Goal: Task Accomplishment & Management: Manage account settings

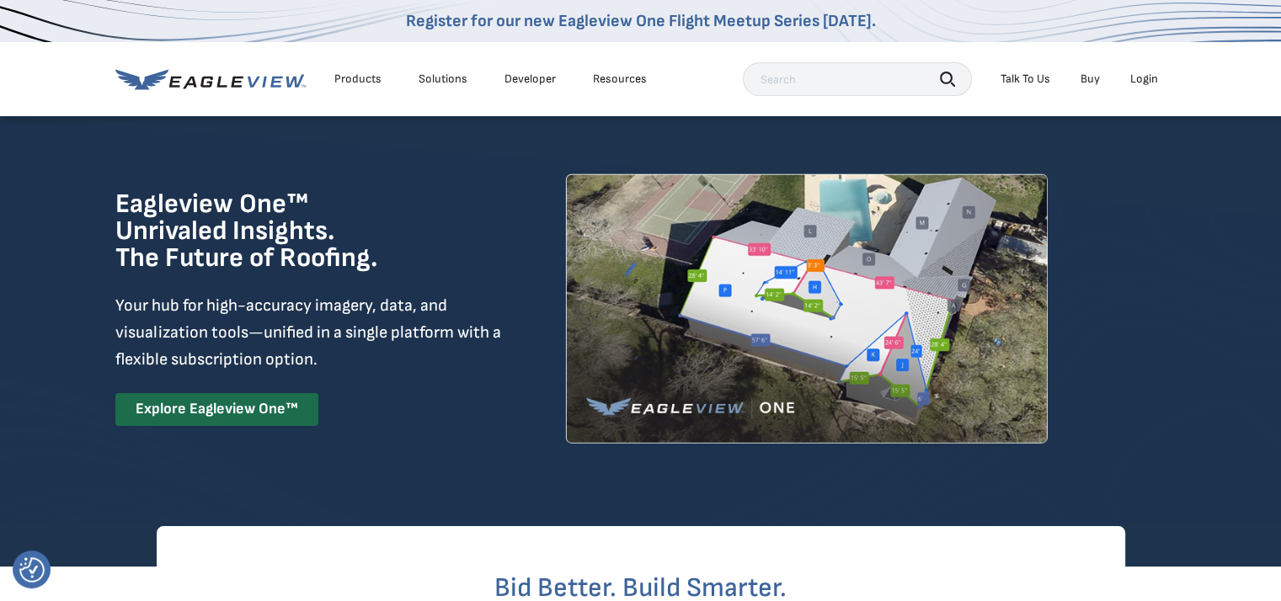
click at [1145, 81] on div "Login" at bounding box center [1144, 79] width 28 height 15
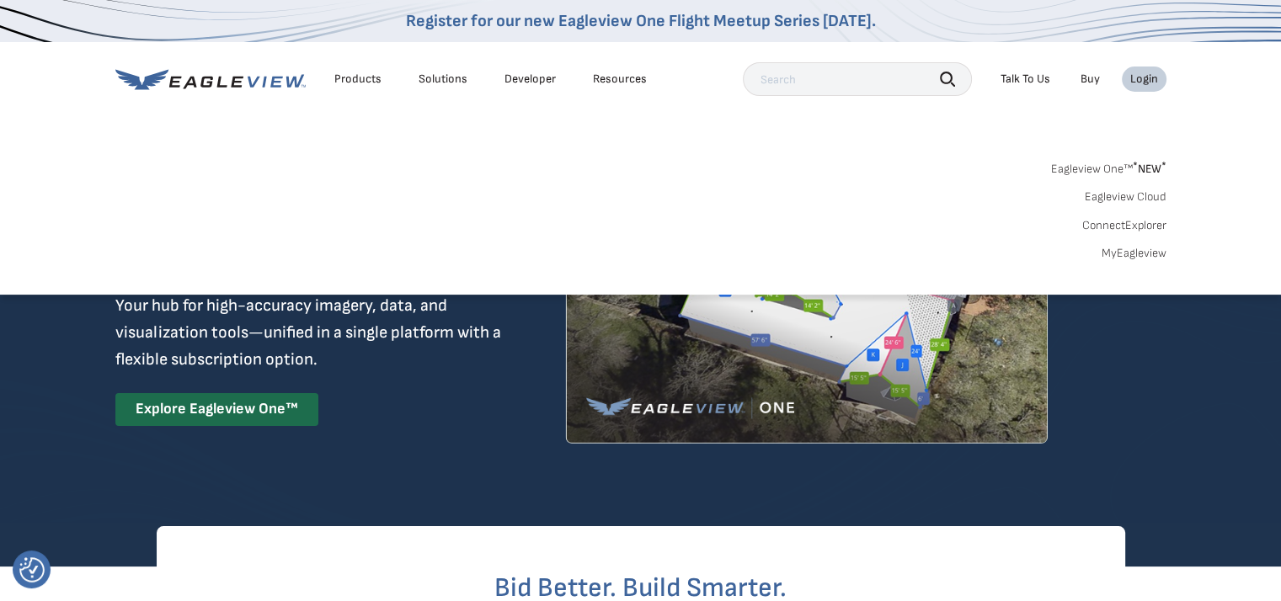
click at [1128, 251] on link "MyEagleview" at bounding box center [1134, 253] width 65 height 15
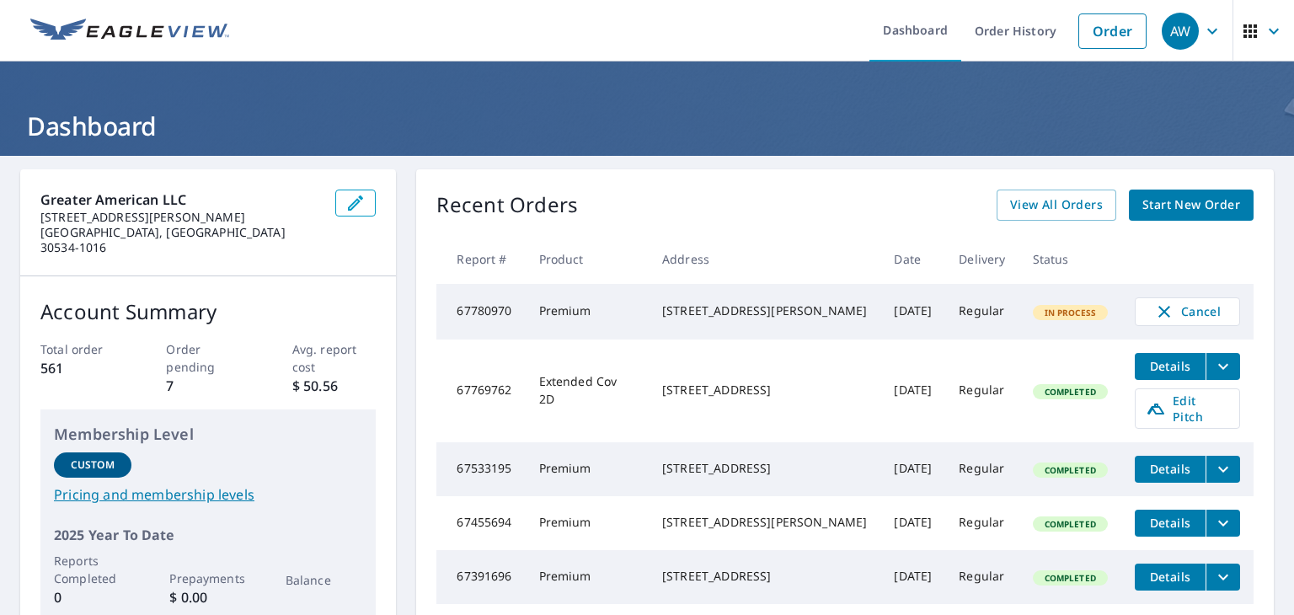
click at [584, 314] on td "Premium" at bounding box center [587, 312] width 123 height 56
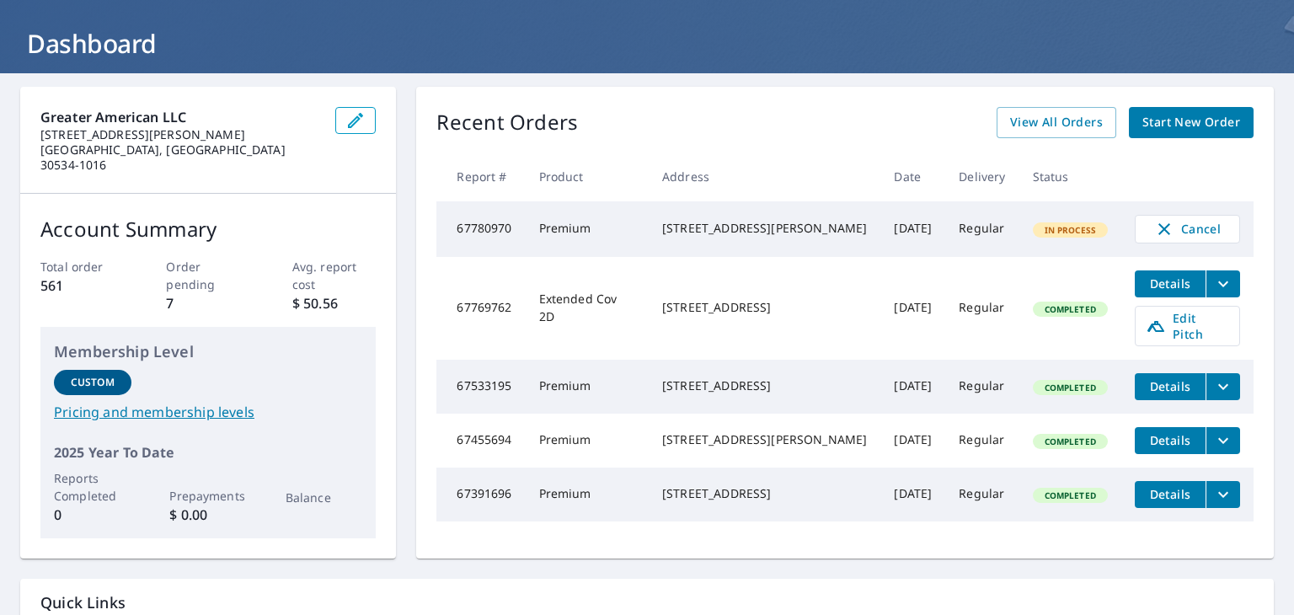
scroll to position [83, 0]
